Goal: Find specific page/section: Find specific page/section

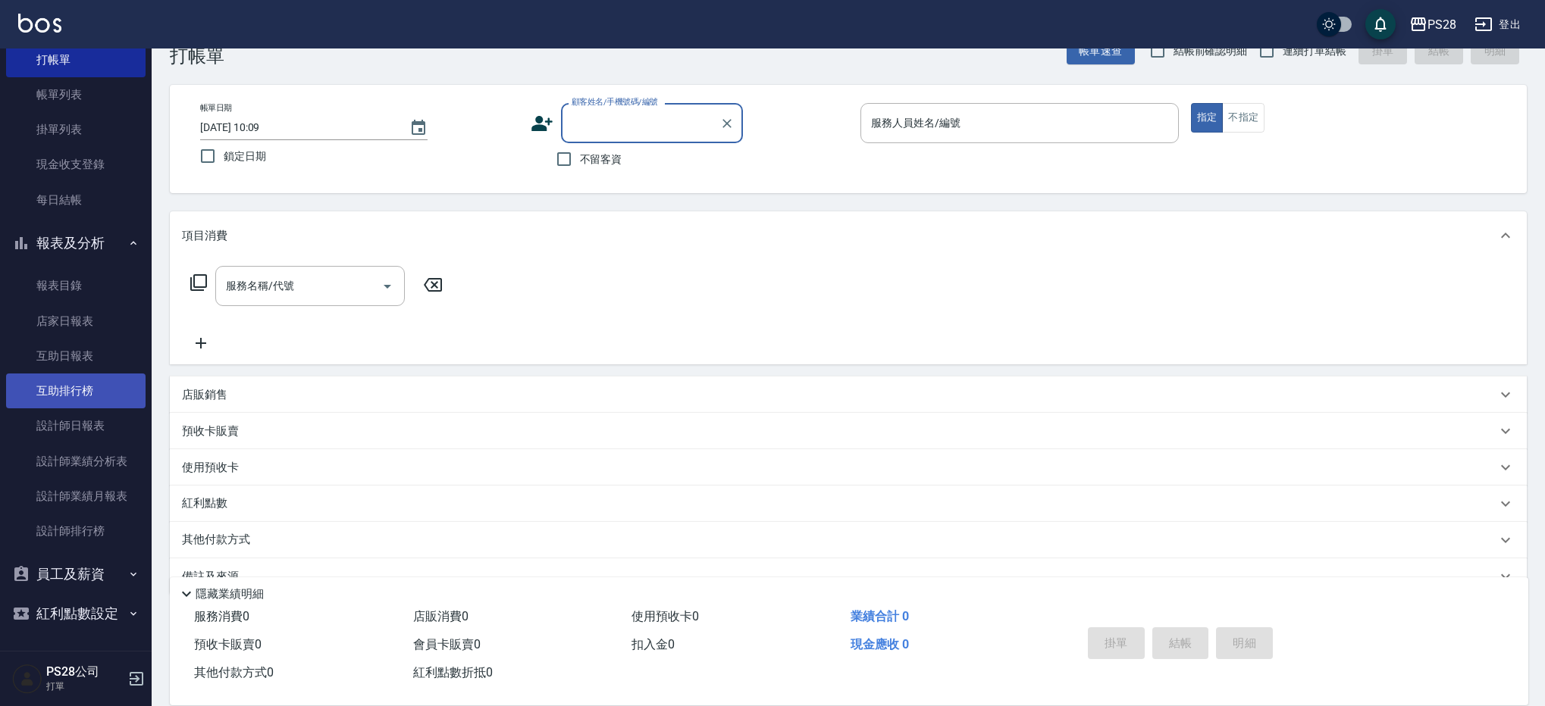
scroll to position [69, 0]
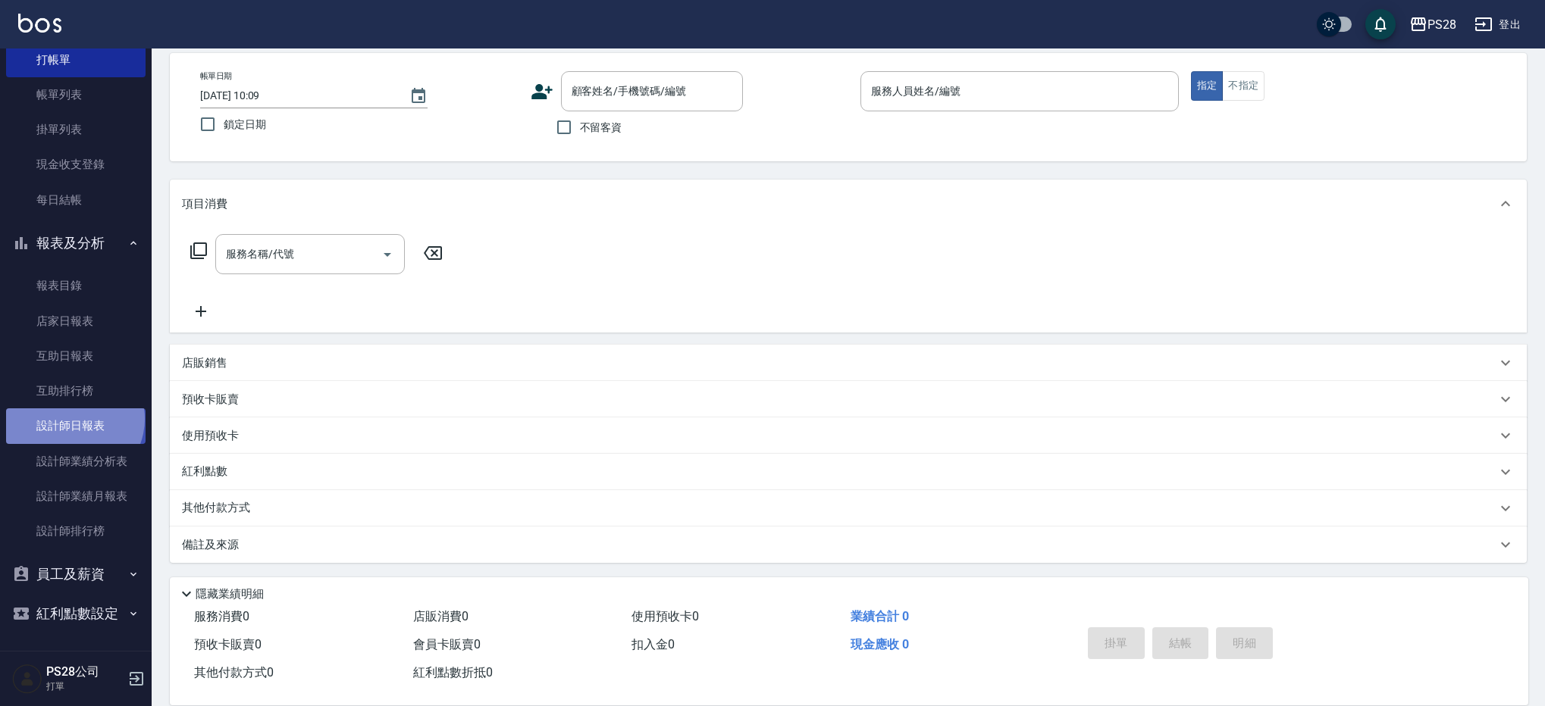
click at [73, 419] on link "設計師日報表" at bounding box center [75, 426] width 139 height 35
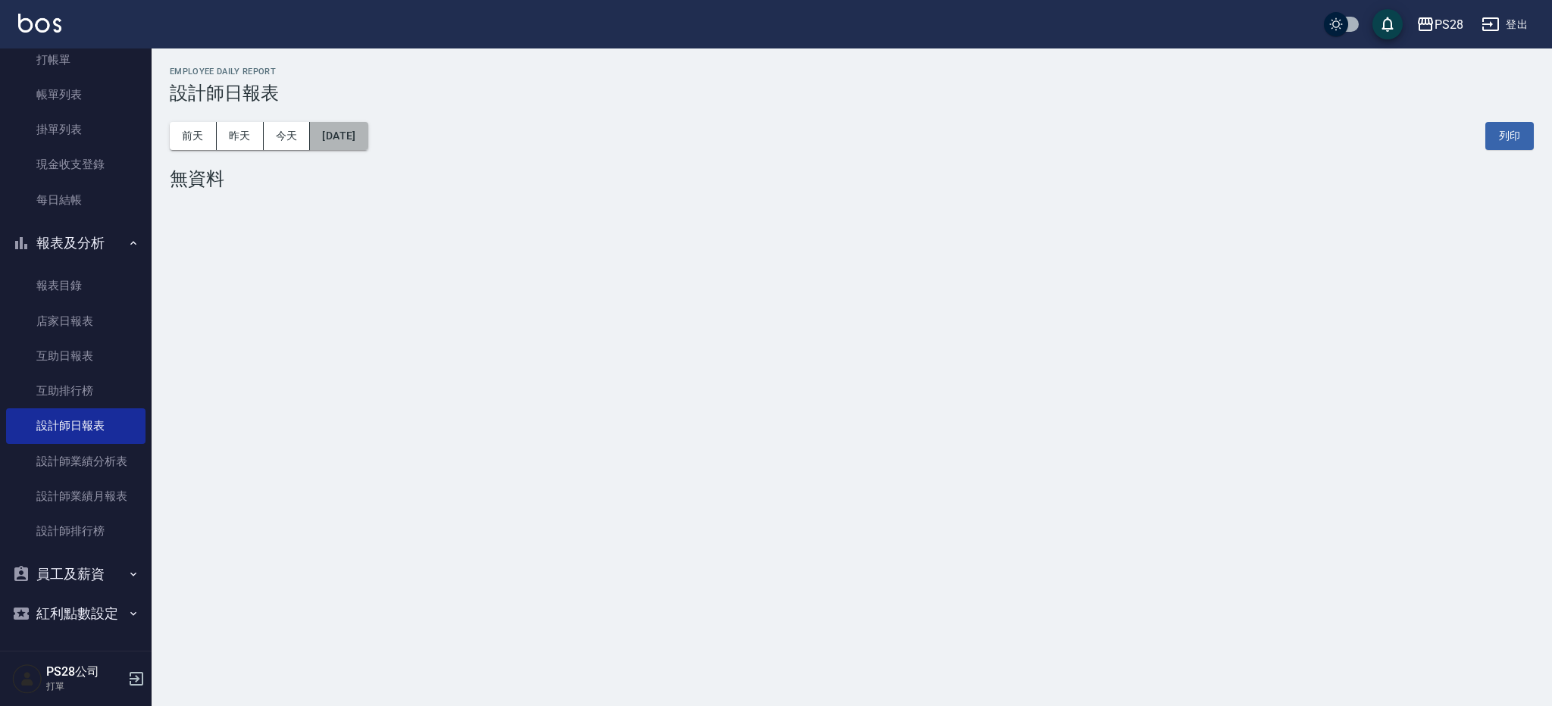
click at [332, 139] on button "[DATE]" at bounding box center [339, 136] width 58 height 28
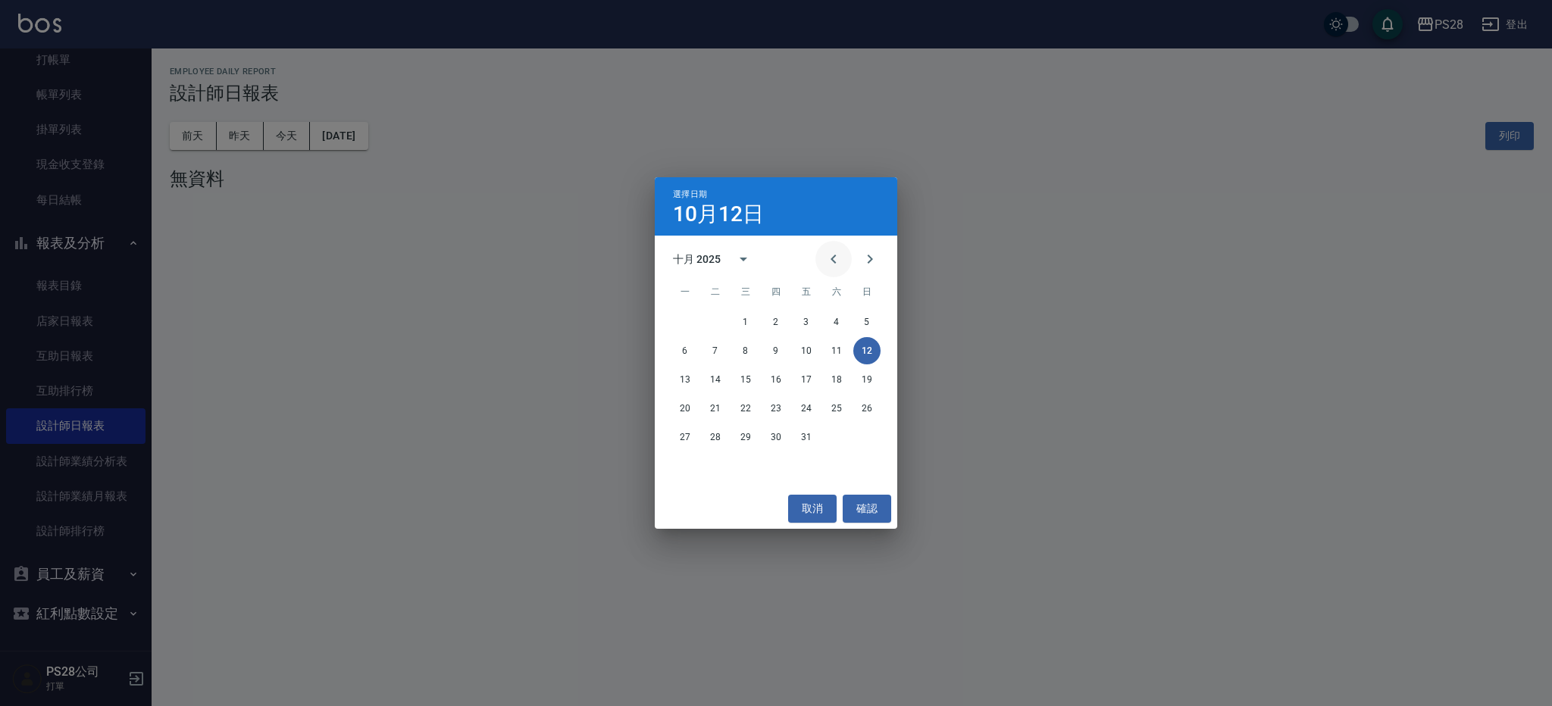
click at [835, 261] on icon "Previous month" at bounding box center [834, 259] width 18 height 18
click at [828, 257] on icon "Previous month" at bounding box center [834, 259] width 18 height 18
click at [870, 262] on icon "Next month" at bounding box center [870, 259] width 5 height 9
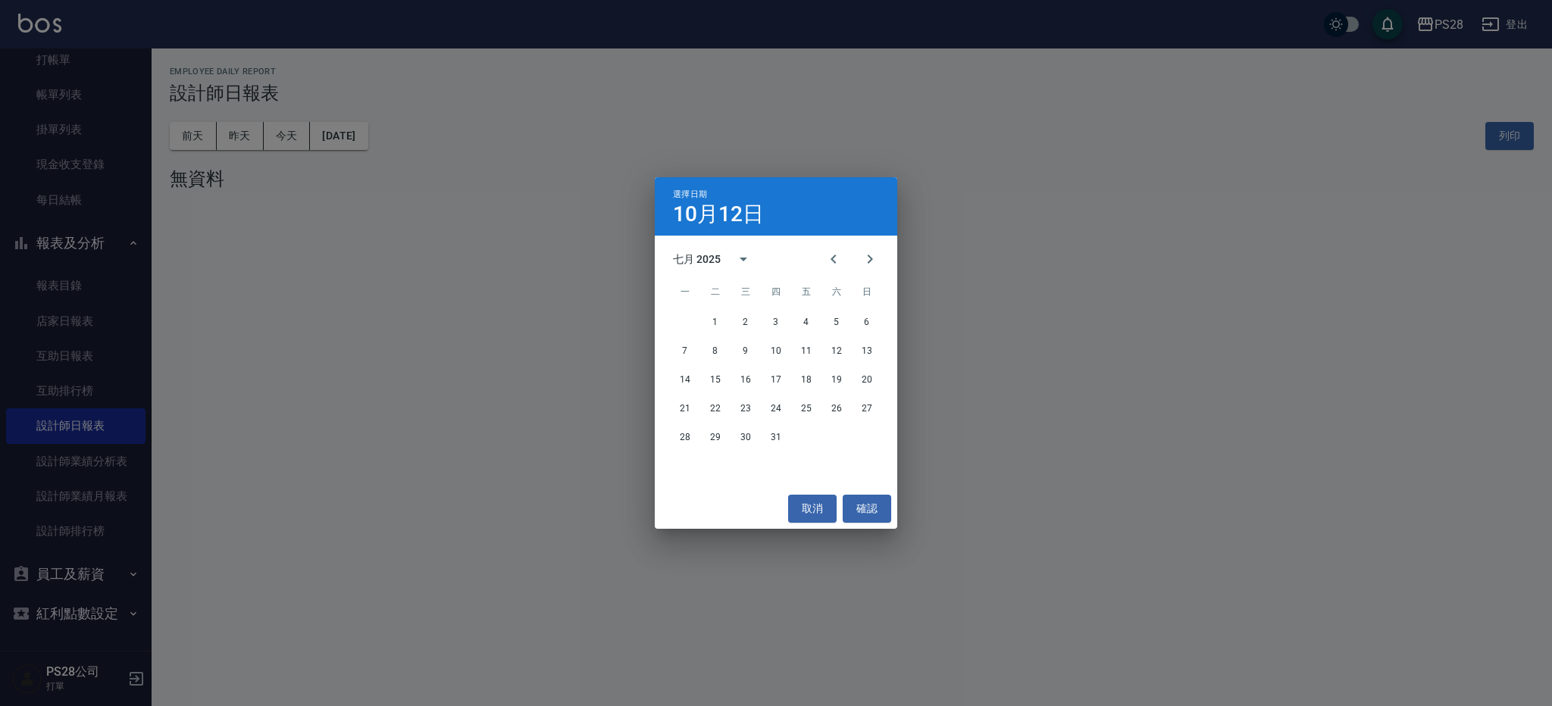
click at [700, 384] on div "14 15 16 17 18 19 20" at bounding box center [776, 379] width 243 height 27
click at [691, 383] on button "14" at bounding box center [685, 379] width 27 height 27
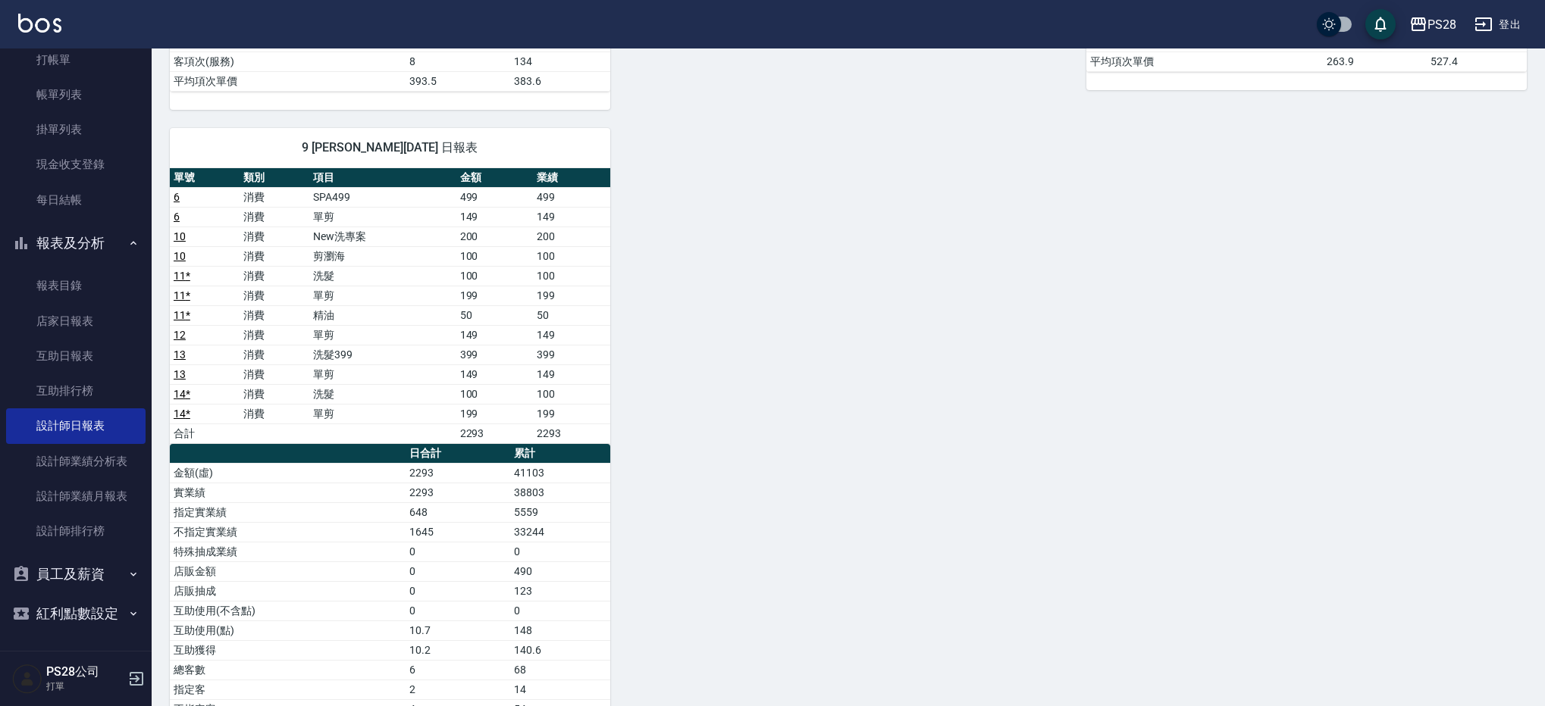
scroll to position [709, 0]
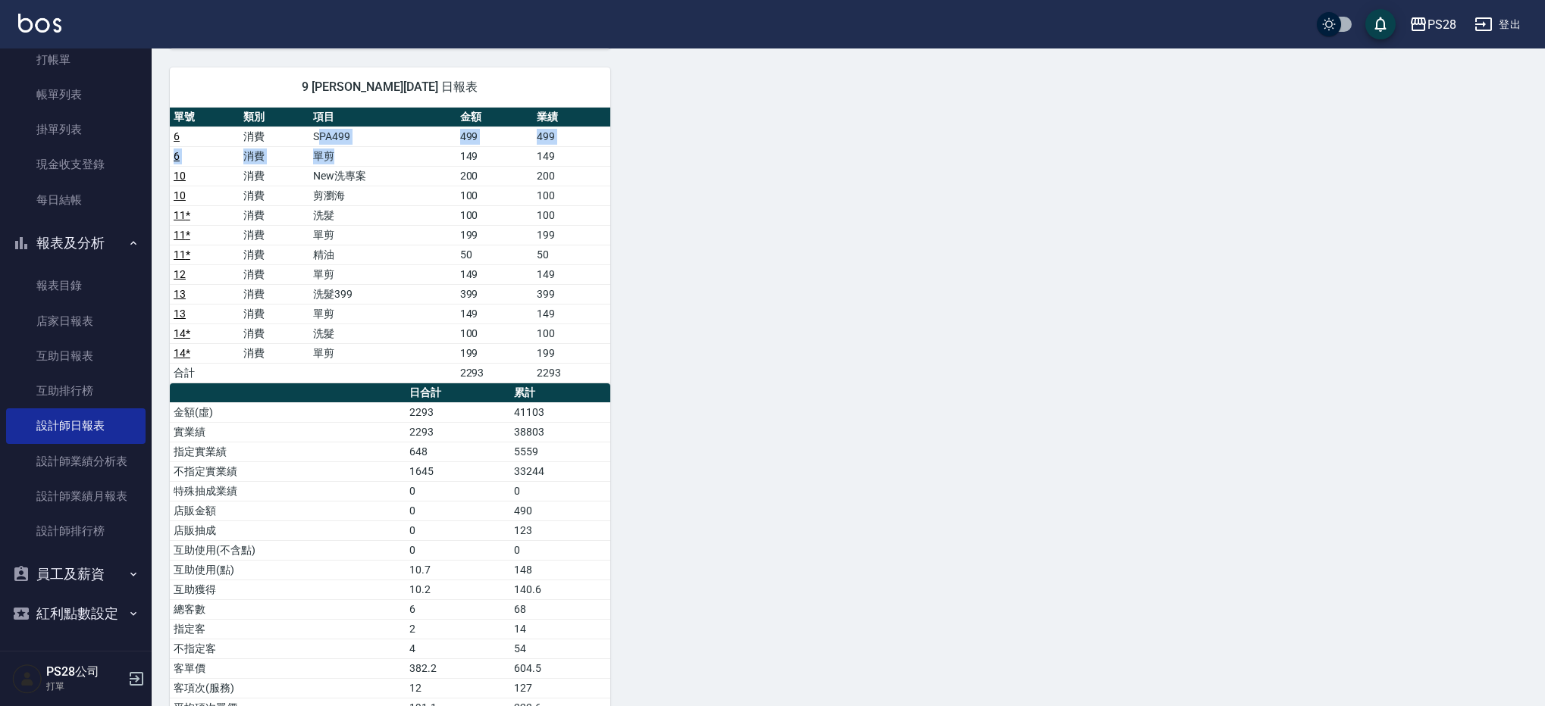
drag, startPoint x: 321, startPoint y: 142, endPoint x: 367, endPoint y: 159, distance: 48.7
click at [367, 159] on tbody "6 消費 SPA499 499 499 6 消費 單剪 149 149 10 消費 New洗專案 200 200 10 消費 剪瀏海 100 100 11 *…" at bounding box center [390, 255] width 440 height 256
drag, startPoint x: 338, startPoint y: 172, endPoint x: 401, endPoint y: 201, distance: 69.2
click at [401, 201] on tbody "6 消費 SPA499 499 499 6 消費 單剪 149 149 10 消費 New洗專案 200 200 10 消費 剪瀏海 100 100 11 *…" at bounding box center [390, 255] width 440 height 256
drag, startPoint x: 318, startPoint y: 280, endPoint x: 377, endPoint y: 284, distance: 60.1
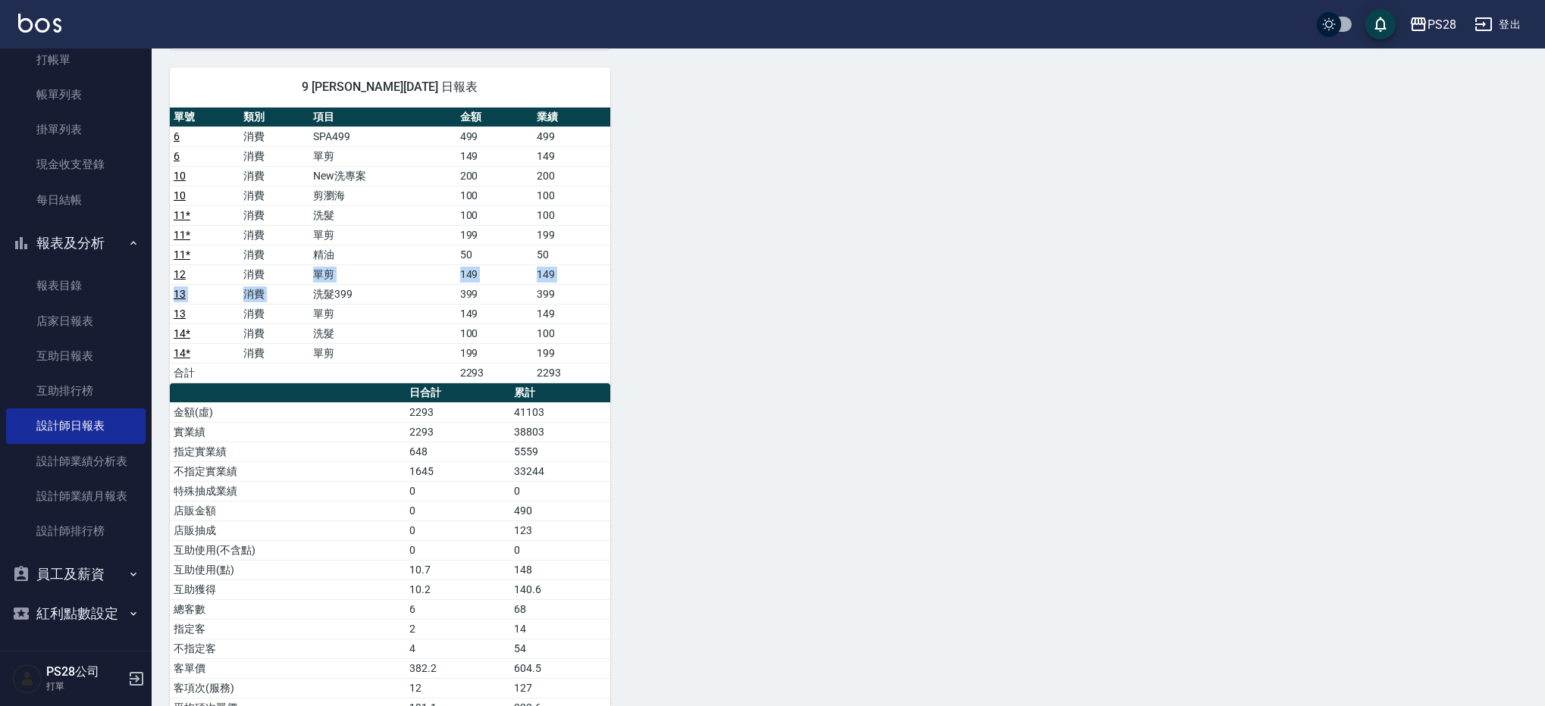
click at [377, 284] on tbody "6 消費 SPA499 499 499 6 消費 單剪 149 149 10 消費 New洗專案 200 200 10 消費 剪瀏海 100 100 11 *…" at bounding box center [390, 255] width 440 height 256
drag, startPoint x: 407, startPoint y: 292, endPoint x: 420, endPoint y: 318, distance: 28.8
click at [420, 318] on tbody "6 消費 SPA499 499 499 6 消費 單剪 149 149 10 消費 New洗專案 200 200 10 消費 剪瀏海 100 100 11 *…" at bounding box center [390, 255] width 440 height 256
drag, startPoint x: 415, startPoint y: 324, endPoint x: 431, endPoint y: 358, distance: 37.6
click at [431, 358] on tbody "6 消費 SPA499 499 499 6 消費 單剪 149 149 10 消費 New洗專案 200 200 10 消費 剪瀏海 100 100 11 *…" at bounding box center [390, 255] width 440 height 256
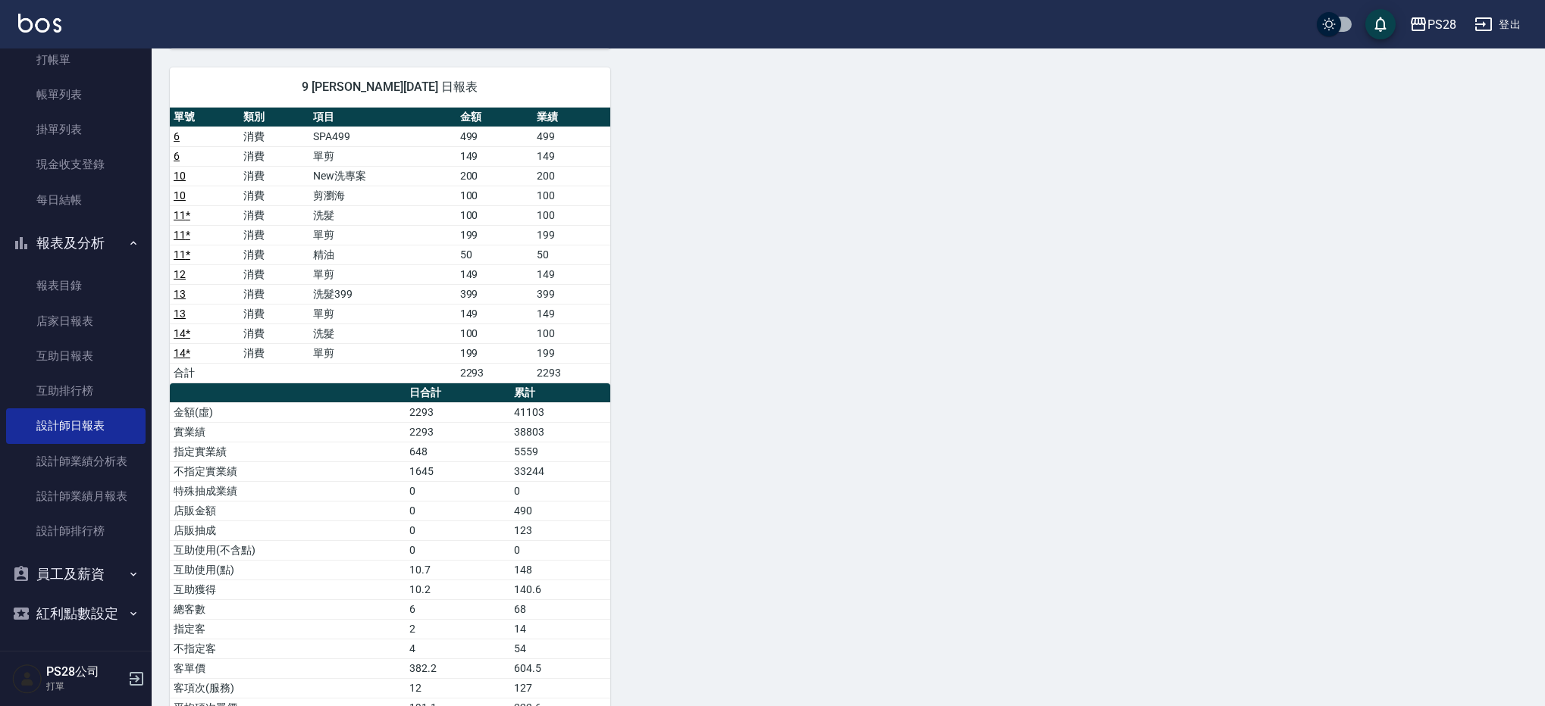
click at [869, 407] on div "1 [PERSON_NAME] [PERSON_NAME] [DATE] 日報表 單號 類別 項目 金額 業績 1 * 消費 單剪 400 400 3 * 消…" at bounding box center [839, 89] width 1375 height 1296
click at [77, 369] on link "互助日報表" at bounding box center [75, 356] width 139 height 35
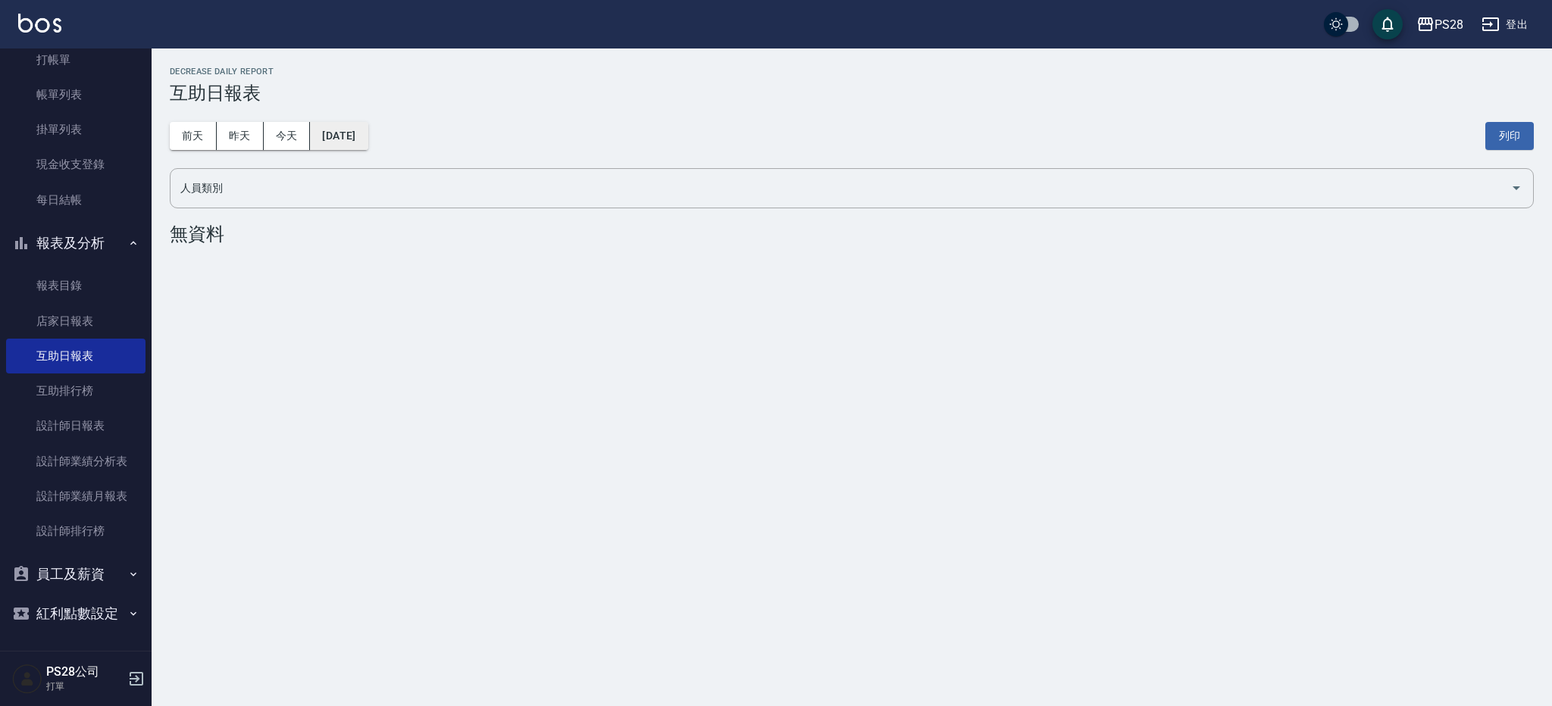
click at [364, 136] on button "[DATE]" at bounding box center [339, 136] width 58 height 28
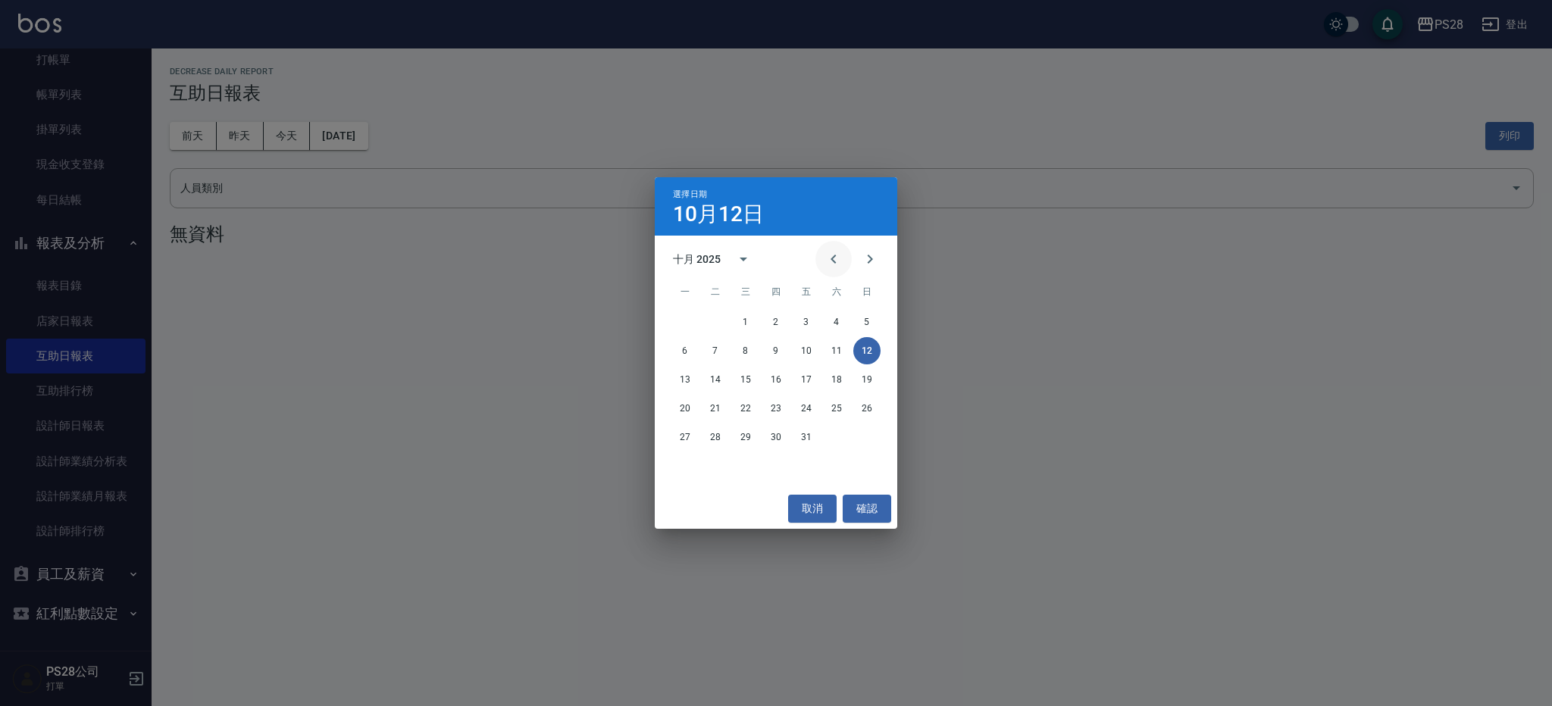
click at [836, 268] on button "Previous month" at bounding box center [834, 259] width 36 height 36
click at [713, 445] on button "30" at bounding box center [715, 437] width 27 height 27
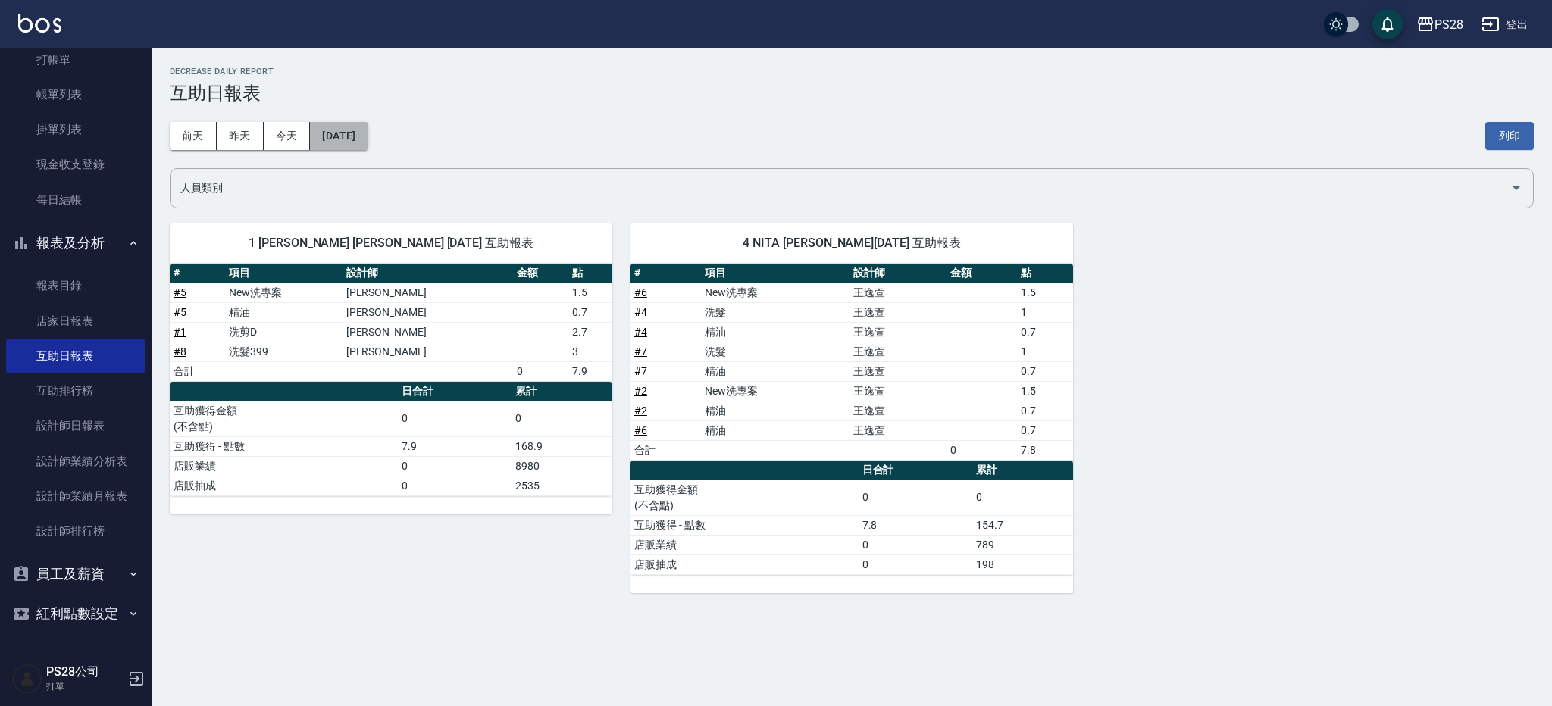
click at [368, 136] on button "[DATE]" at bounding box center [339, 136] width 58 height 28
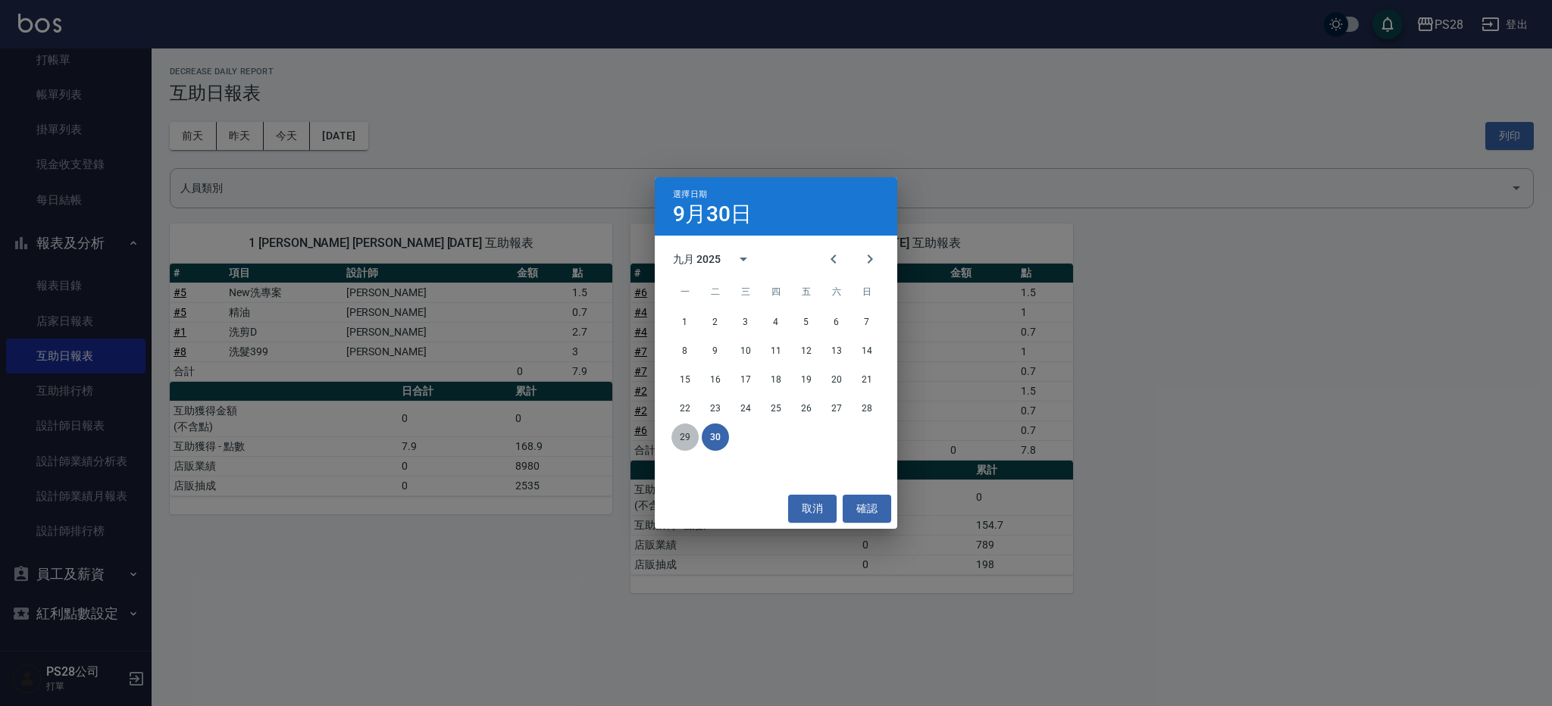
click at [693, 441] on button "29" at bounding box center [685, 437] width 27 height 27
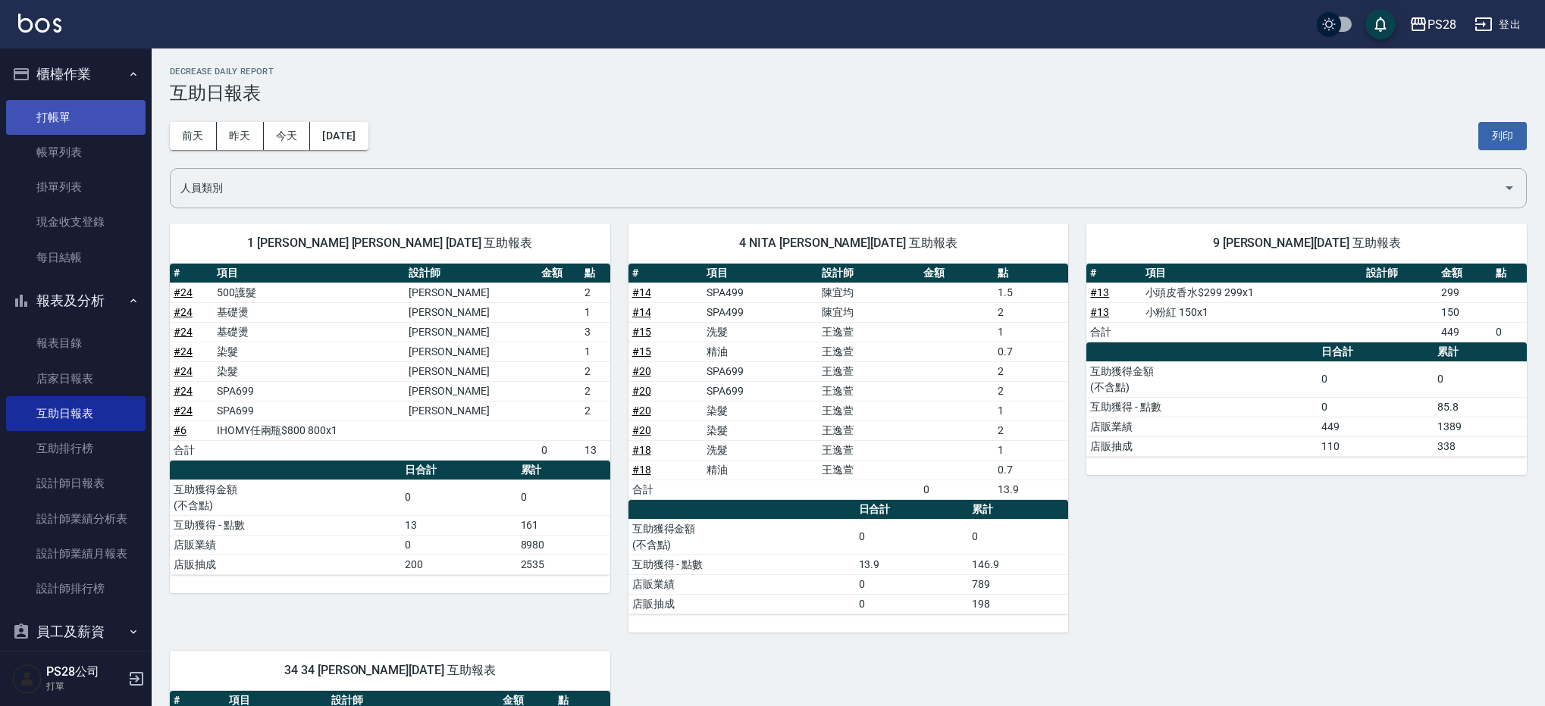
click at [60, 111] on link "打帳單" at bounding box center [75, 117] width 139 height 35
